Goal: Task Accomplishment & Management: Manage account settings

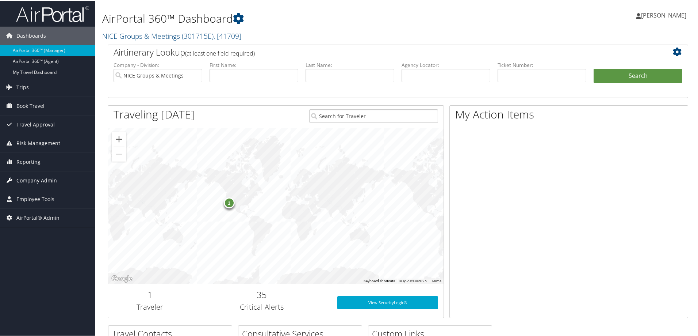
click at [35, 177] on span "Company Admin" at bounding box center [36, 180] width 41 height 18
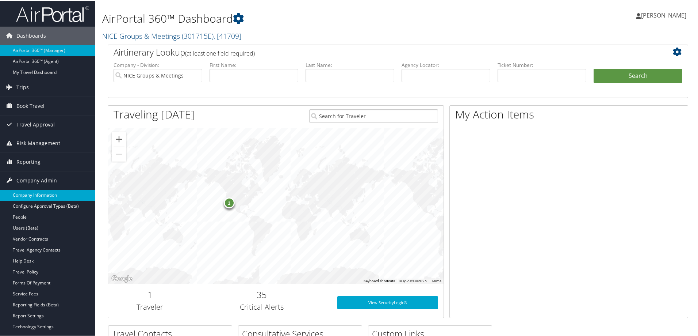
click at [35, 196] on link "Company Information" at bounding box center [47, 194] width 95 height 11
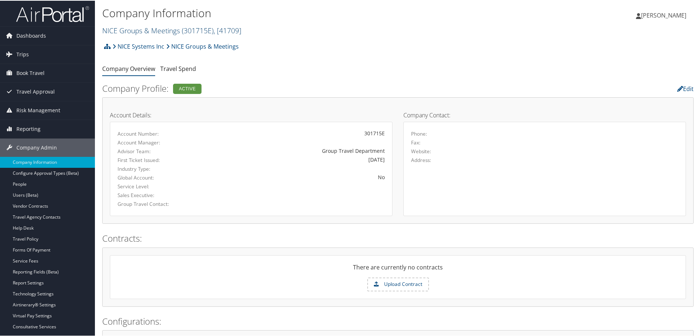
click at [140, 30] on link "NICE Groups & Meetings ( 301715E ) , [ 41709 ]" at bounding box center [171, 30] width 139 height 10
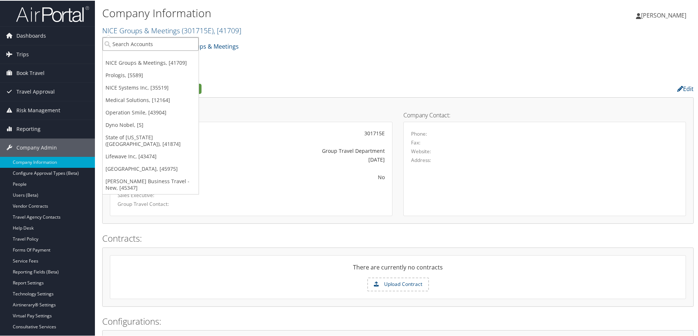
click at [136, 43] on input "search" at bounding box center [151, 44] width 96 height 14
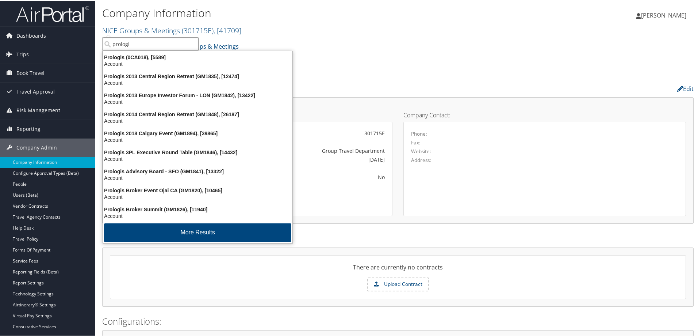
type input "prologis"
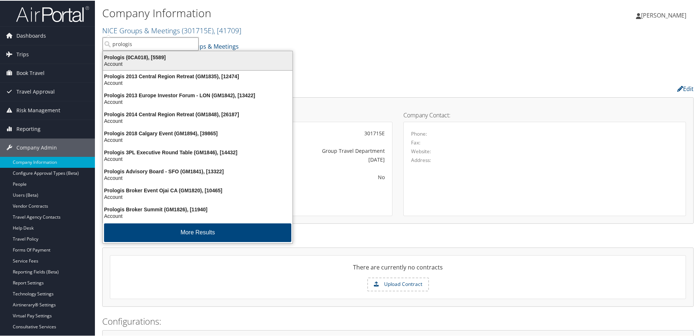
click at [136, 64] on div "Account" at bounding box center [198, 63] width 198 height 7
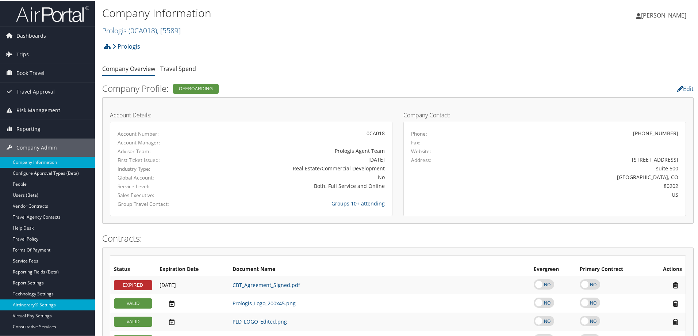
click at [45, 302] on link "Airtinerary® Settings" at bounding box center [47, 303] width 95 height 11
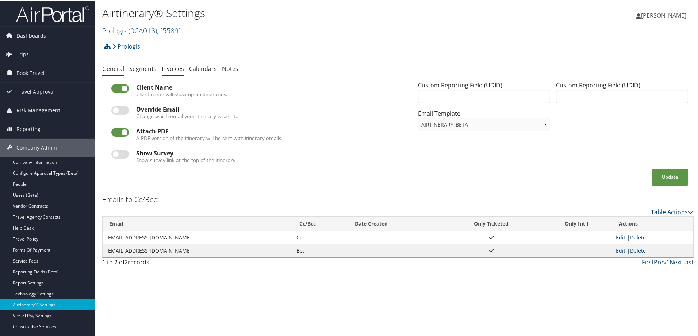
click at [173, 69] on link "Invoices" at bounding box center [173, 68] width 22 height 8
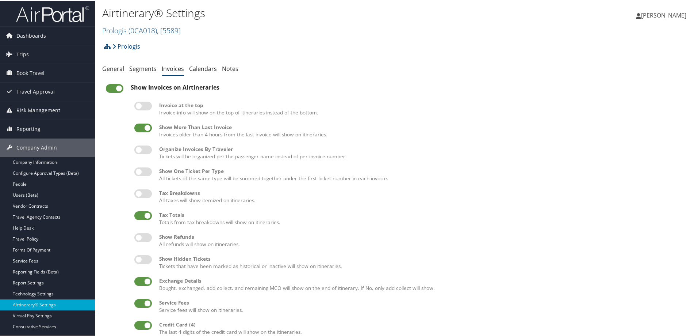
click at [111, 87] on label at bounding box center [115, 87] width 18 height 9
click at [111, 87] on input "checkbox" at bounding box center [112, 89] width 5 height 5
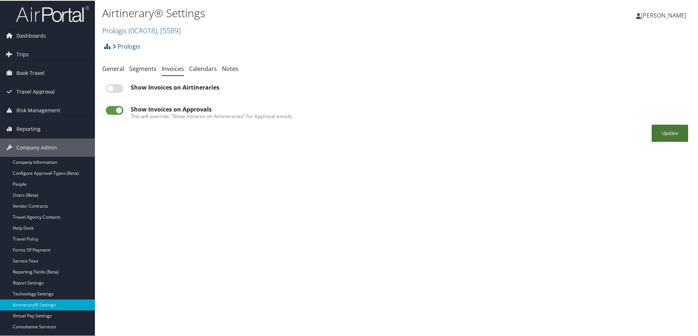
click at [659, 132] on button "Update" at bounding box center [670, 132] width 37 height 17
click at [108, 85] on label at bounding box center [115, 87] width 18 height 9
click at [110, 87] on input "checkbox" at bounding box center [112, 89] width 5 height 5
checkbox input "true"
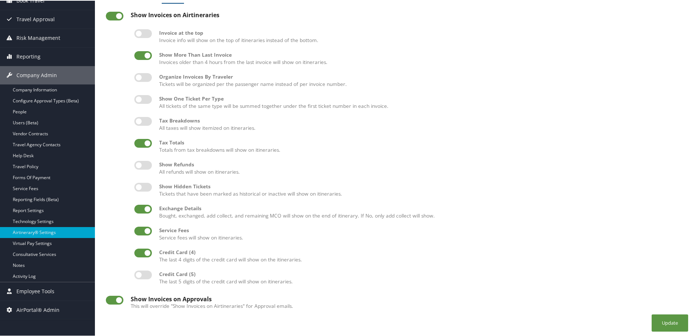
scroll to position [74, 0]
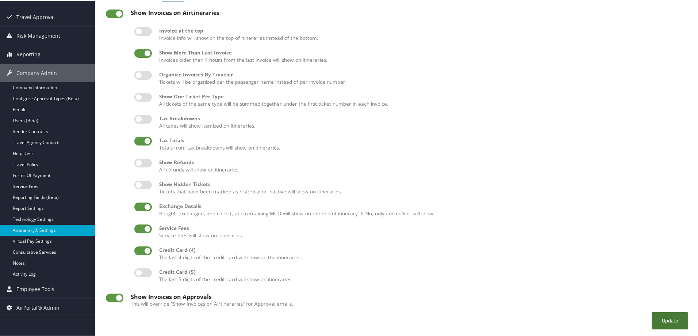
click at [664, 321] on button "Update" at bounding box center [670, 319] width 37 height 17
